Goal: Task Accomplishment & Management: Use online tool/utility

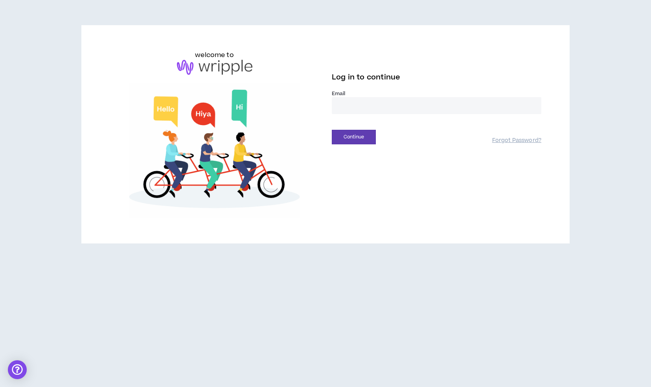
drag, startPoint x: 370, startPoint y: 106, endPoint x: 369, endPoint y: 111, distance: 4.8
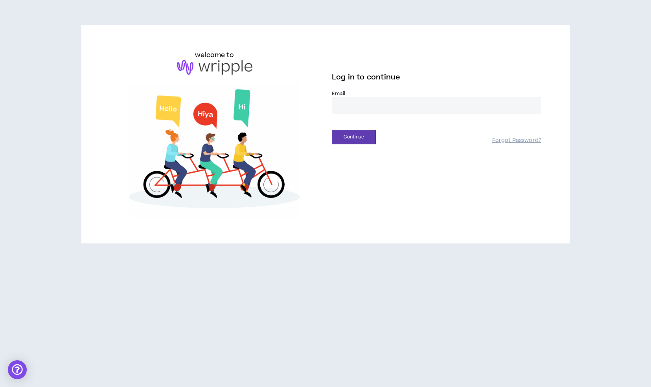
click at [370, 106] on input "email" at bounding box center [436, 105] width 209 height 17
type input "**********"
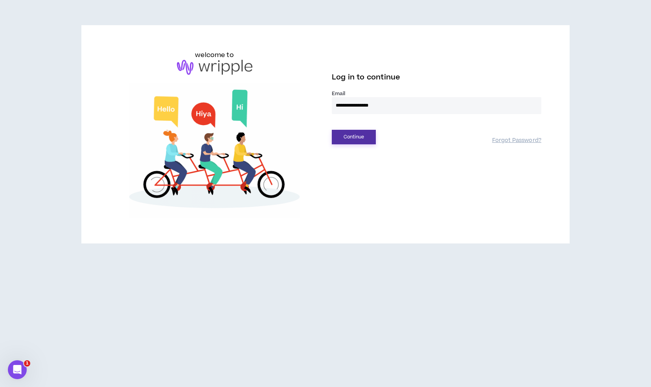
click at [360, 140] on button "Continue" at bounding box center [354, 137] width 44 height 15
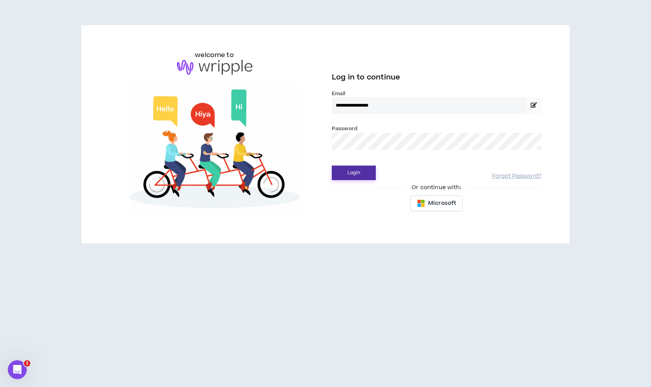
click at [366, 173] on button "Login" at bounding box center [354, 172] width 44 height 15
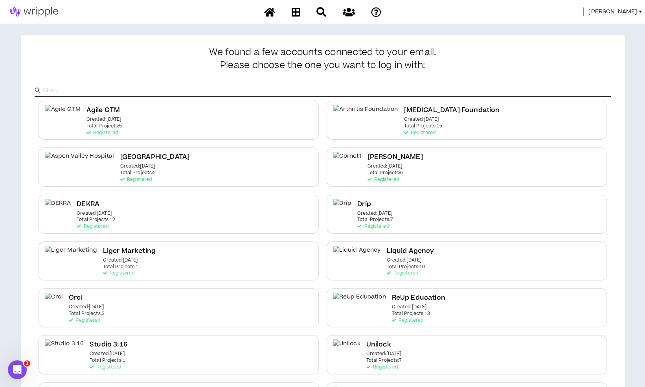
click at [623, 11] on span "Mason" at bounding box center [612, 11] width 49 height 9
click at [594, 26] on link "System Admin Portal" at bounding box center [604, 27] width 71 height 12
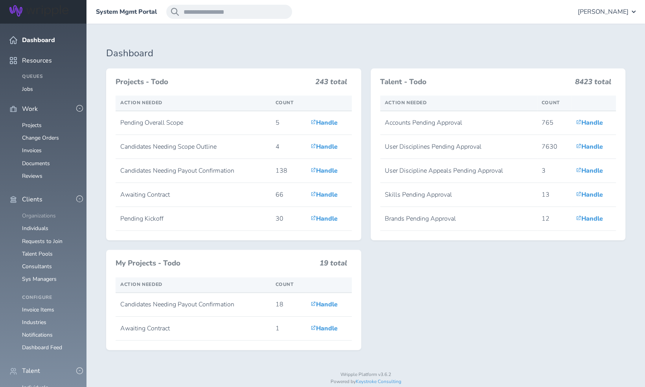
click at [39, 212] on link "Organizations" at bounding box center [39, 215] width 34 height 7
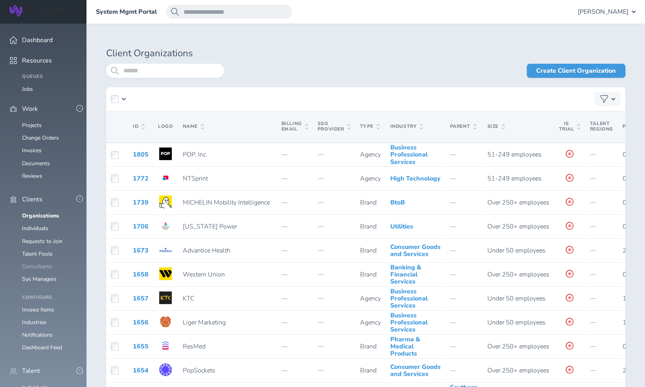
click at [38, 262] on link "Consultants" at bounding box center [37, 265] width 30 height 7
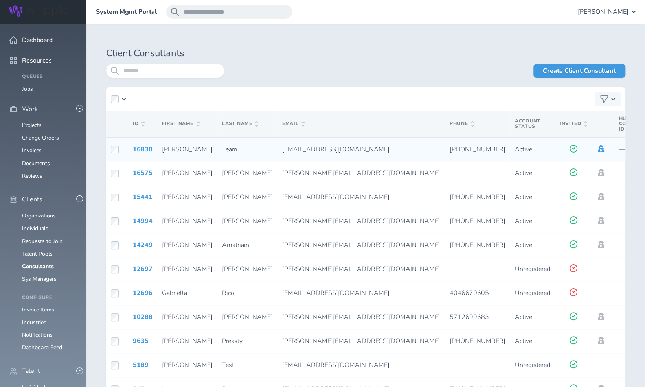
click at [598, 149] on icon at bounding box center [601, 148] width 6 height 7
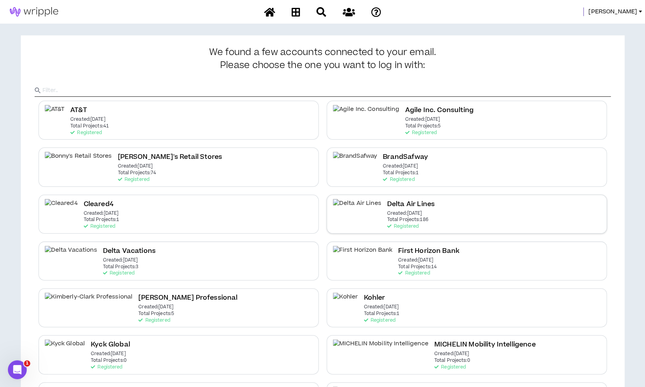
click at [429, 204] on div "Delta Air Lines Created: [DATE] Total Projects: 186 Registered" at bounding box center [467, 213] width 280 height 39
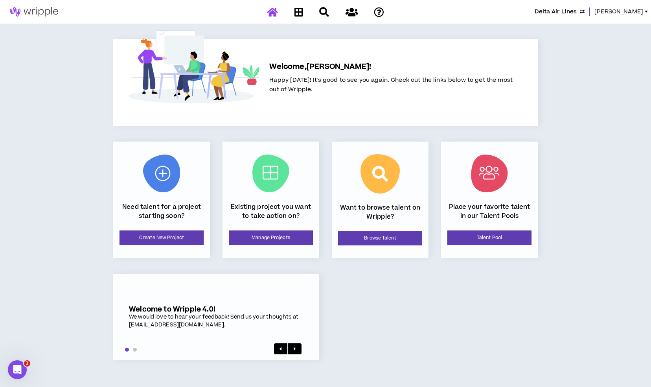
click at [246, 228] on div "Existing project you want to take action on? Manage Projects" at bounding box center [270, 199] width 97 height 116
click at [248, 233] on link "Manage Projects" at bounding box center [271, 237] width 84 height 15
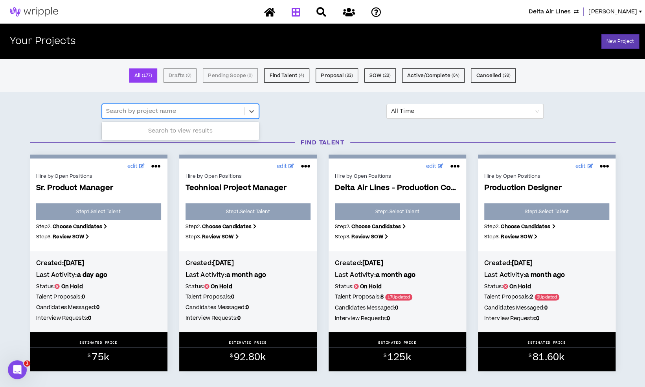
click at [188, 108] on div at bounding box center [173, 111] width 134 height 10
type input "**********"
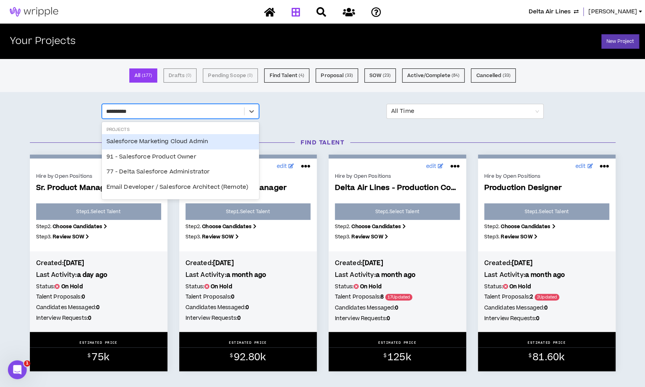
click at [197, 140] on div "Salesforce Marketing Cloud Admin" at bounding box center [180, 141] width 157 height 15
